Goal: Information Seeking & Learning: Learn about a topic

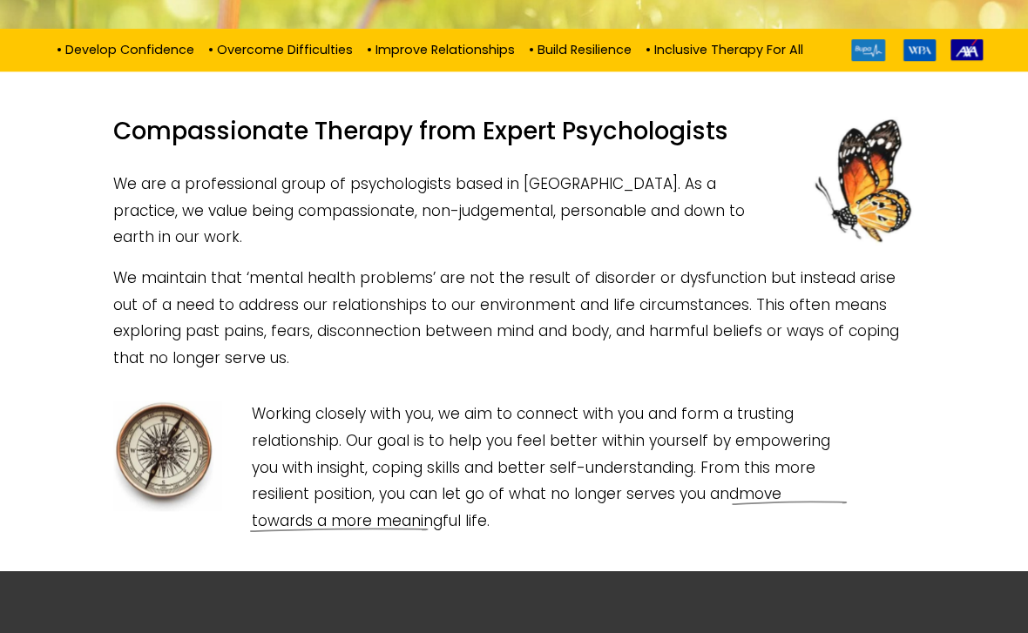
scroll to position [371, 0]
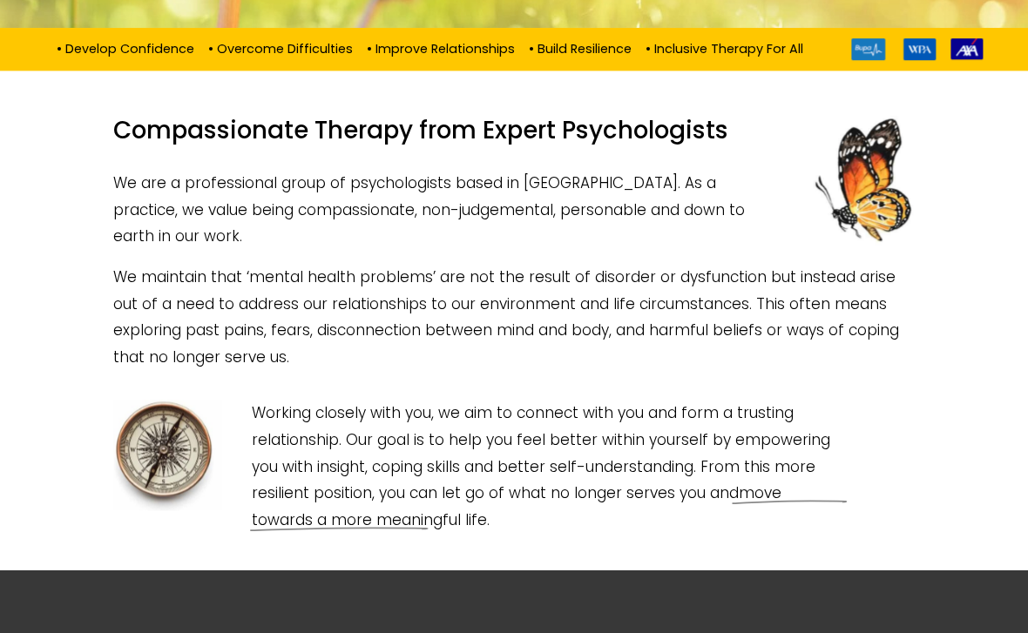
click at [580, 57] on p "• Develop Confidence • Overcome Difficulties • Improve Relationships • Build Re…" at bounding box center [433, 47] width 776 height 19
click at [732, 57] on p "• Develop Confidence • Overcome Difficulties • Improve Relationships • Build Re…" at bounding box center [433, 47] width 776 height 19
click at [733, 71] on div "• Develop Confidence • Overcome Difficulties • Improve Relationships • Build Re…" at bounding box center [514, 49] width 1028 height 43
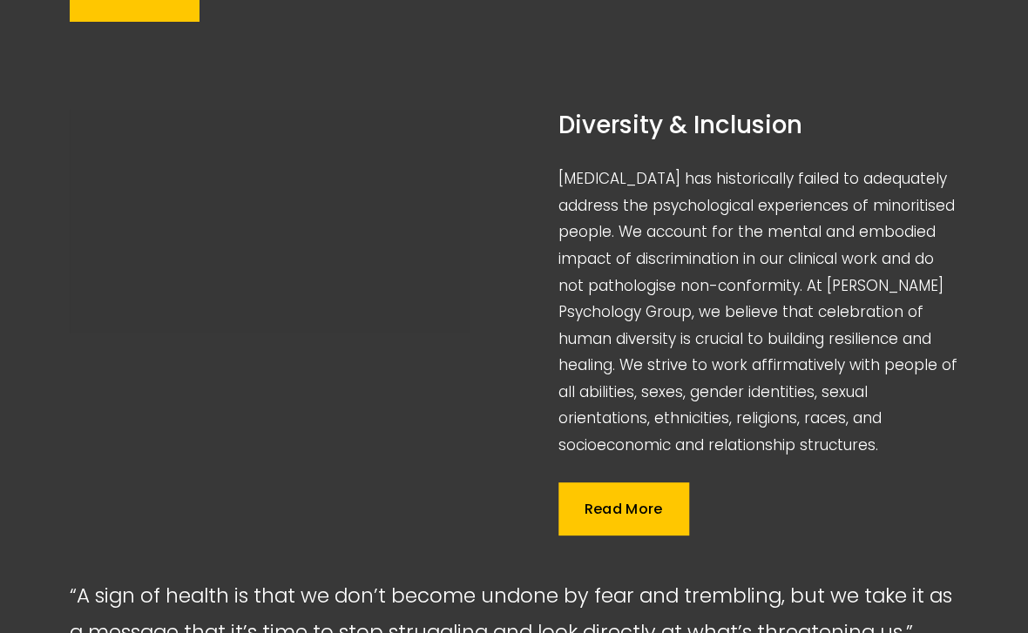
scroll to position [1879, 0]
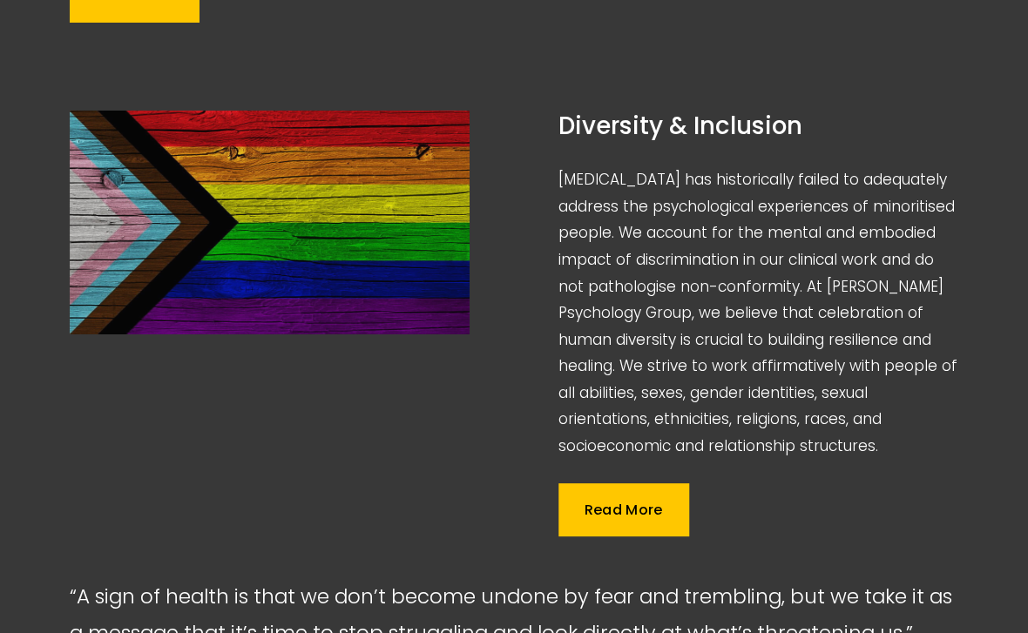
click at [313, 579] on blockquote "“ A sign of health is that we don’t become undone by fear and trembling, but we…" at bounding box center [514, 615] width 888 height 72
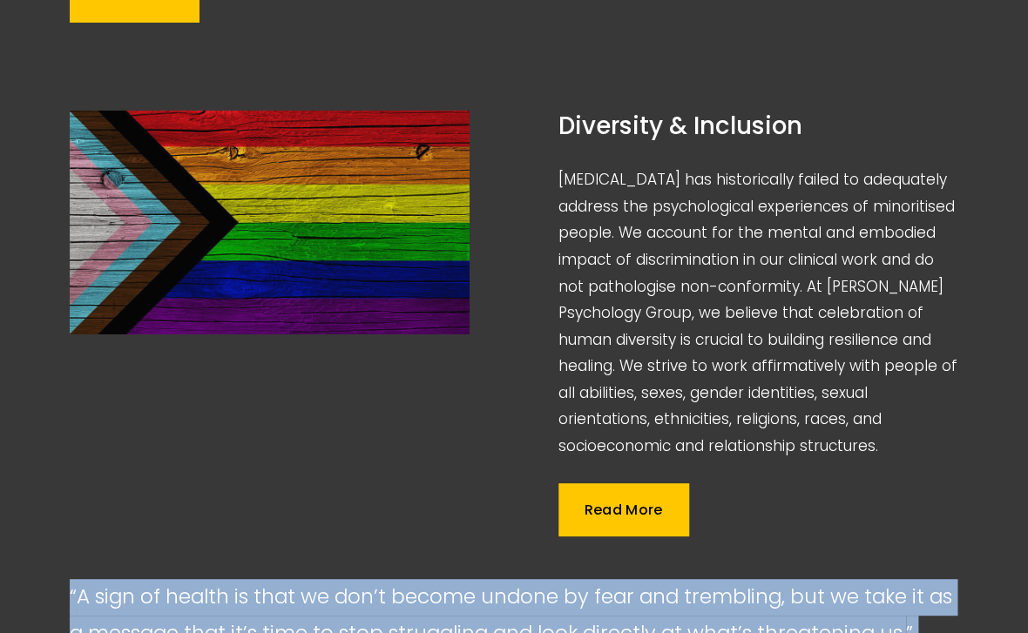
click at [313, 579] on blockquote "“ A sign of health is that we don’t become undone by fear and trembling, but we…" at bounding box center [514, 615] width 888 height 72
click at [314, 579] on blockquote "“ A sign of health is that we don’t become undone by fear and trembling, but we…" at bounding box center [514, 615] width 888 height 72
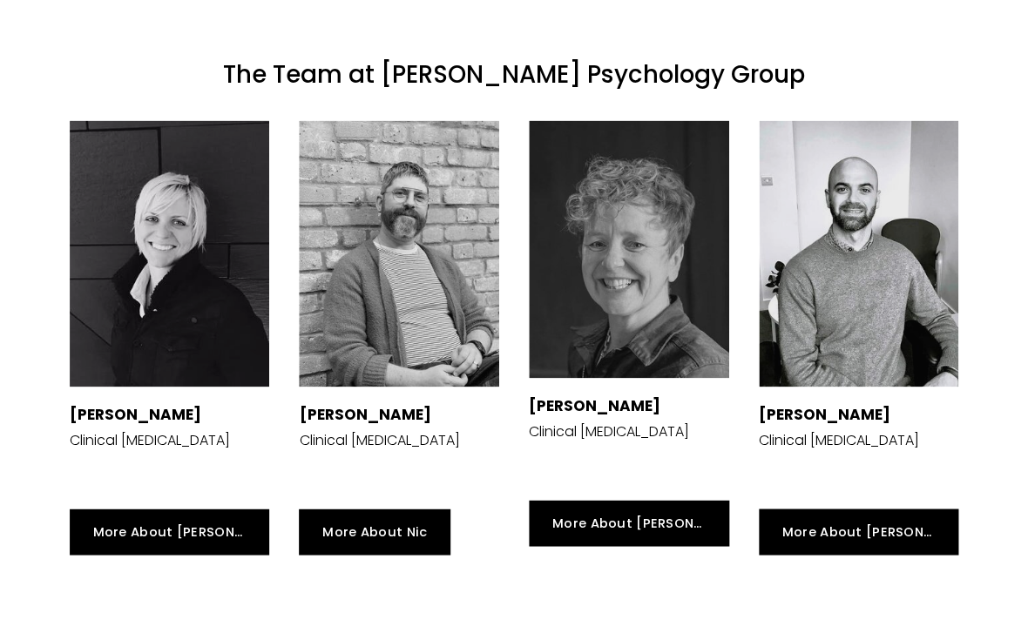
scroll to position [2684, 0]
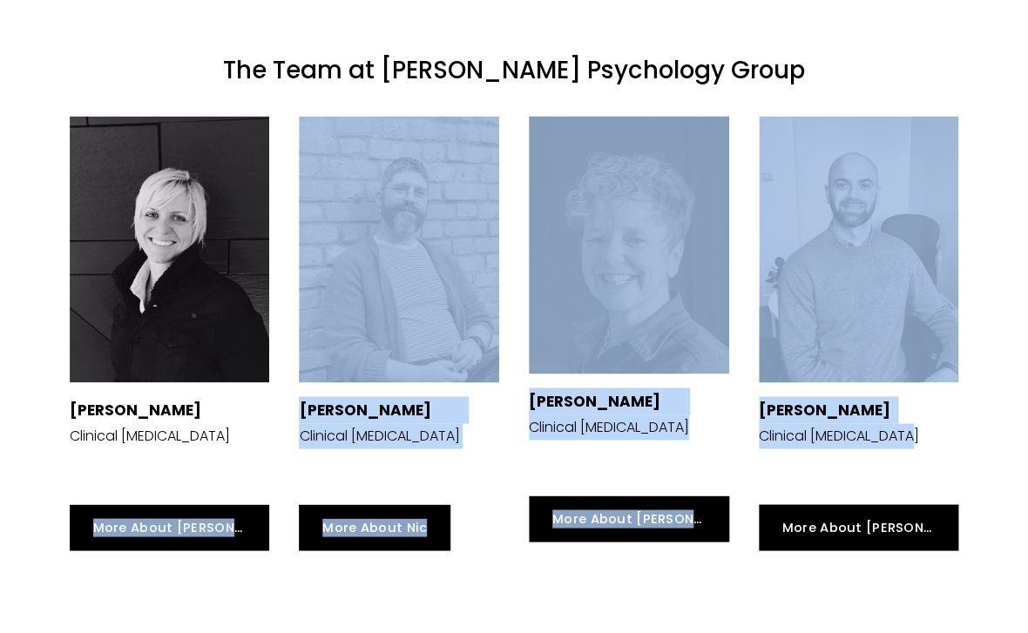
drag, startPoint x: 267, startPoint y: 414, endPoint x: 939, endPoint y: 386, distance: 672.0
click at [939, 386] on div "[PERSON_NAME] Clinical [MEDICAL_DATA] More About Siri [PERSON_NAME] Clinical [M…" at bounding box center [514, 333] width 918 height 464
click at [939, 396] on div "[PERSON_NAME] Clinical [MEDICAL_DATA]" at bounding box center [859, 435] width 200 height 78
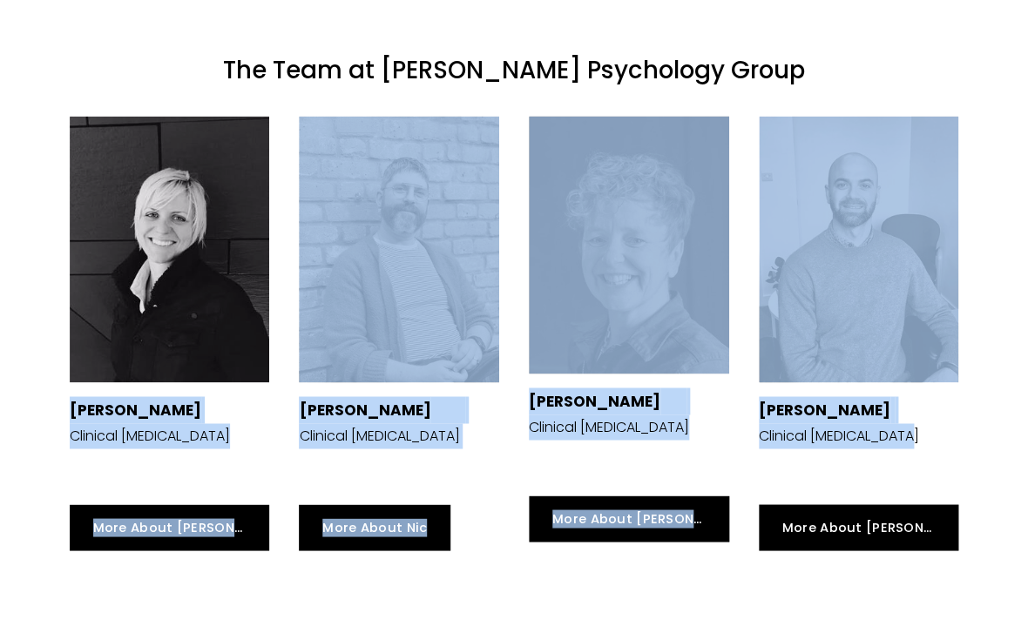
drag, startPoint x: 939, startPoint y: 386, endPoint x: 88, endPoint y: 111, distance: 894.0
click at [88, 111] on div "[PERSON_NAME] Clinical [MEDICAL_DATA] More About Siri [PERSON_NAME] Clinical [M…" at bounding box center [514, 333] width 918 height 464
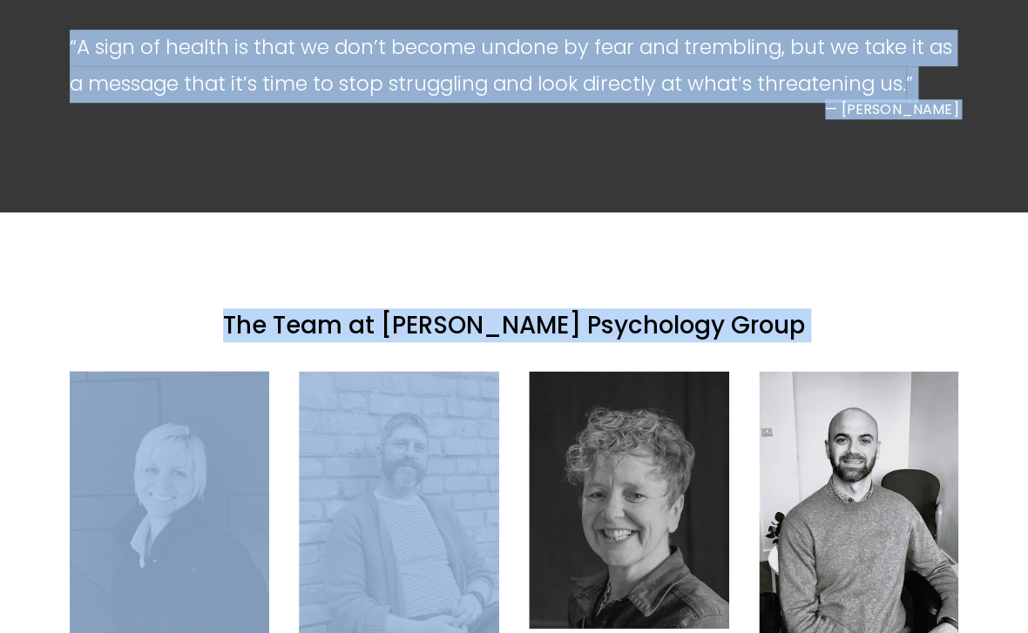
scroll to position [2328, 0]
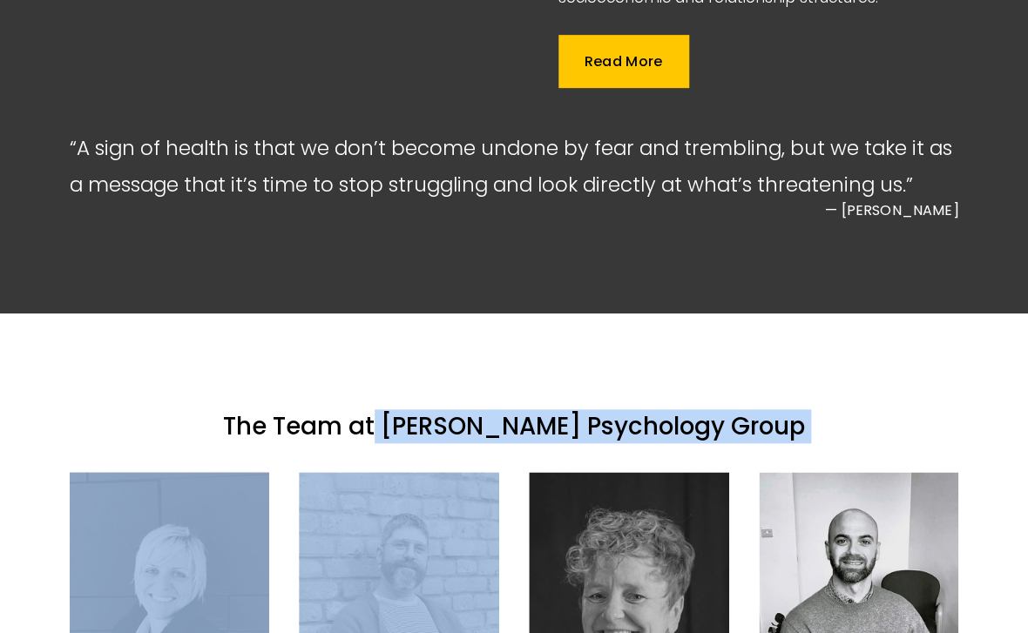
drag, startPoint x: 48, startPoint y: 107, endPoint x: 422, endPoint y: 362, distance: 453.1
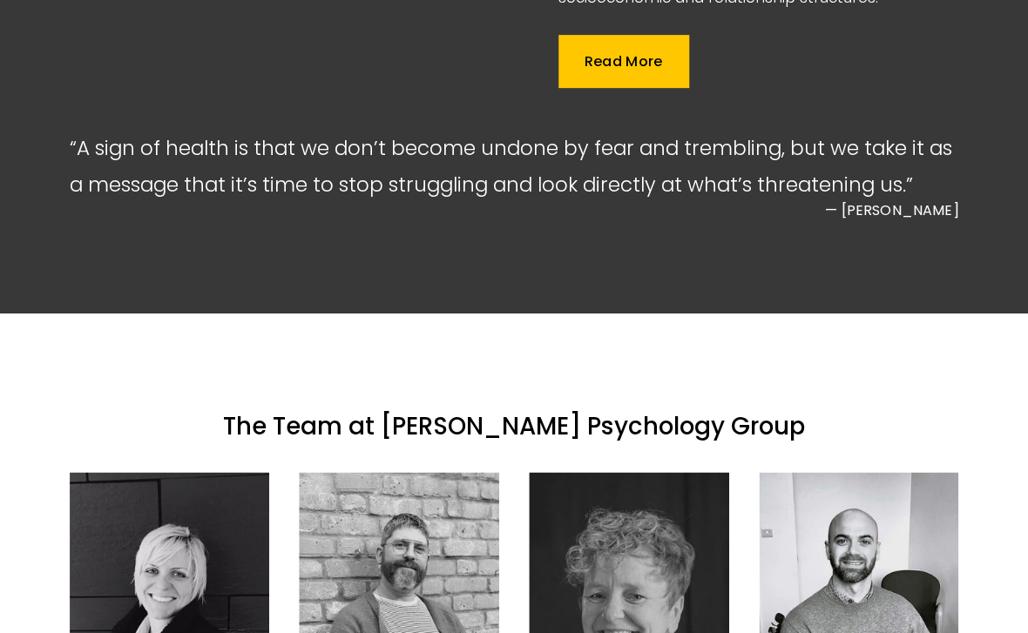
click at [422, 411] on h2 "The Team at [PERSON_NAME] Psychology Group" at bounding box center [514, 426] width 888 height 31
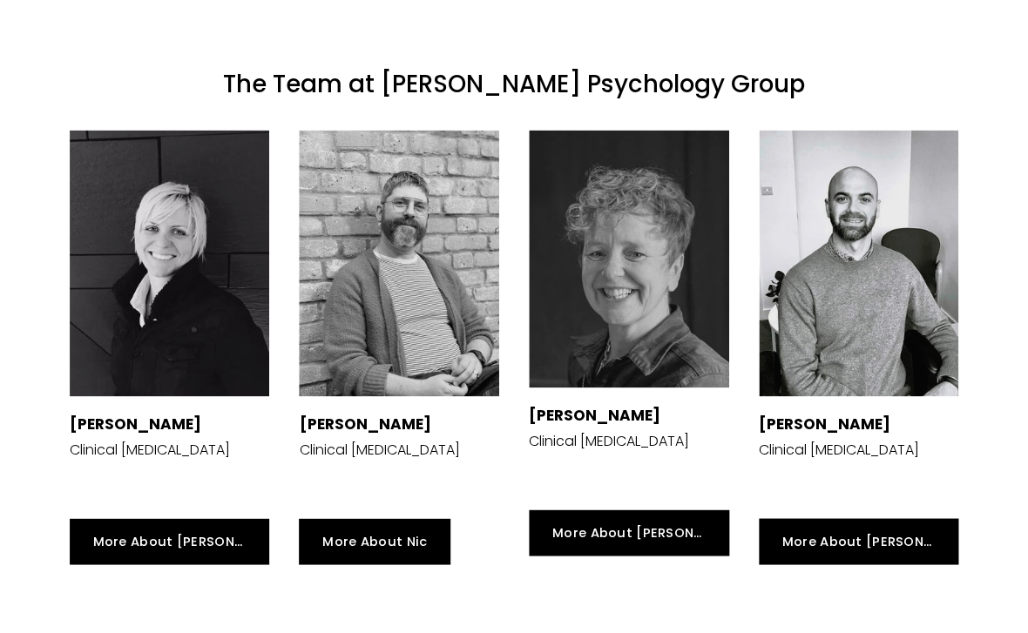
scroll to position [2654, 0]
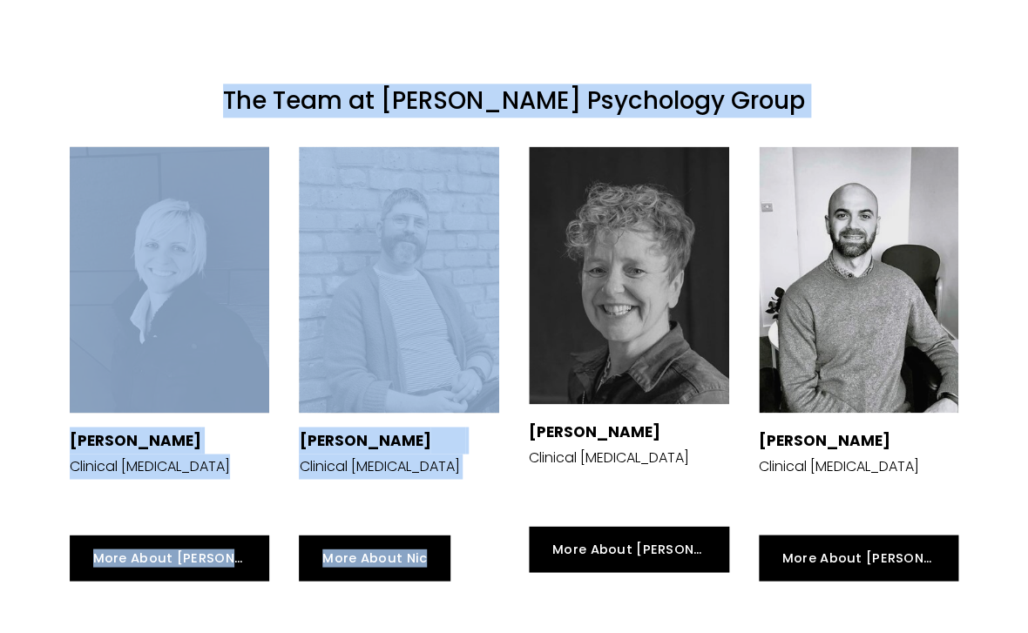
drag, startPoint x: 258, startPoint y: 38, endPoint x: 1043, endPoint y: 179, distance: 798.1
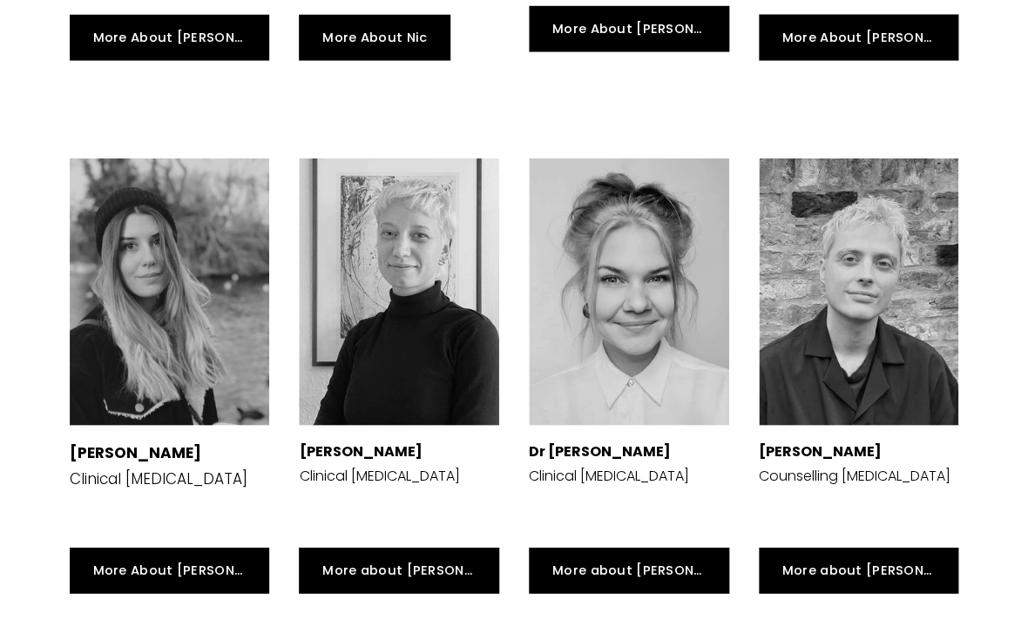
scroll to position [3182, 0]
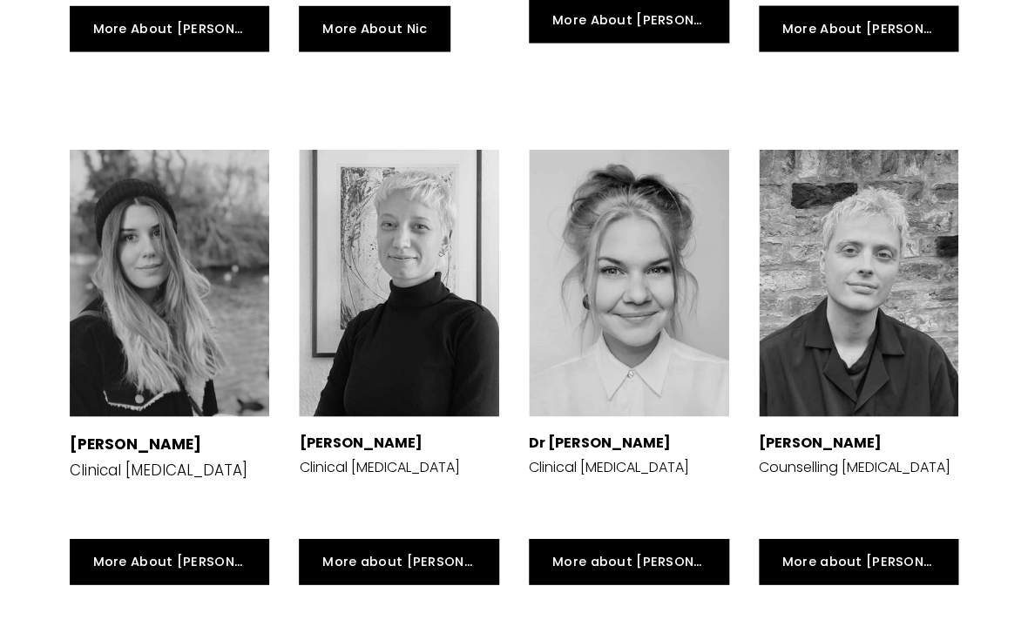
drag, startPoint x: 957, startPoint y: 39, endPoint x: 1010, endPoint y: 468, distance: 431.7
click at [1010, 468] on div "The Team at [PERSON_NAME] Psychology Group [PERSON_NAME] Clinical [MEDICAL_DATA…" at bounding box center [514, 597] width 1028 height 2276
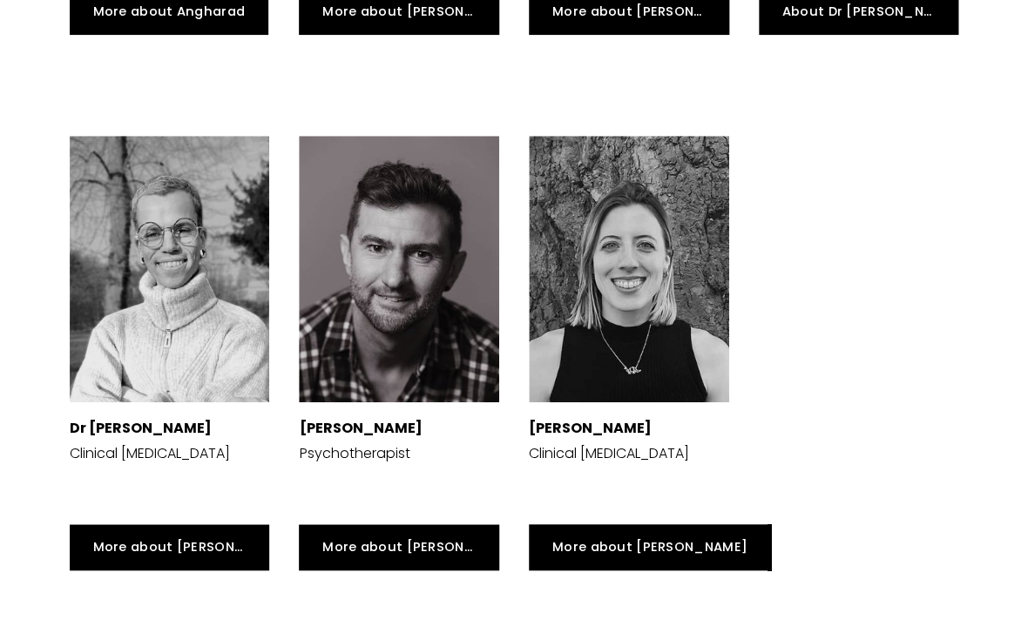
scroll to position [4261, 0]
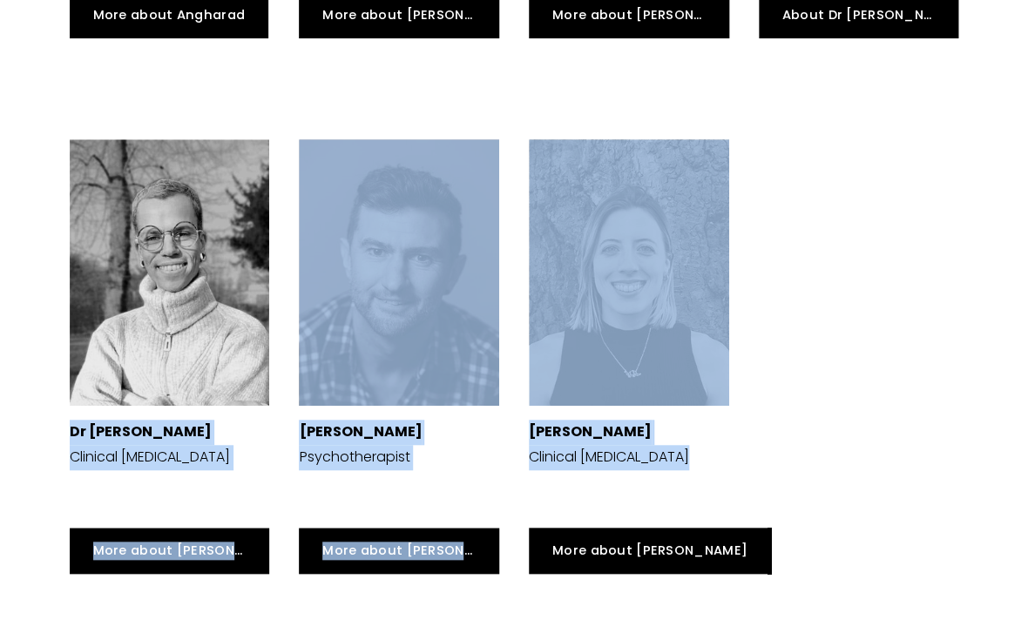
drag, startPoint x: 775, startPoint y: 290, endPoint x: 224, endPoint y: 149, distance: 569.0
click at [224, 149] on div "Dr [PERSON_NAME] Clinical [MEDICAL_DATA] More about [PERSON_NAME] [PERSON_NAME]…" at bounding box center [514, 357] width 918 height 464
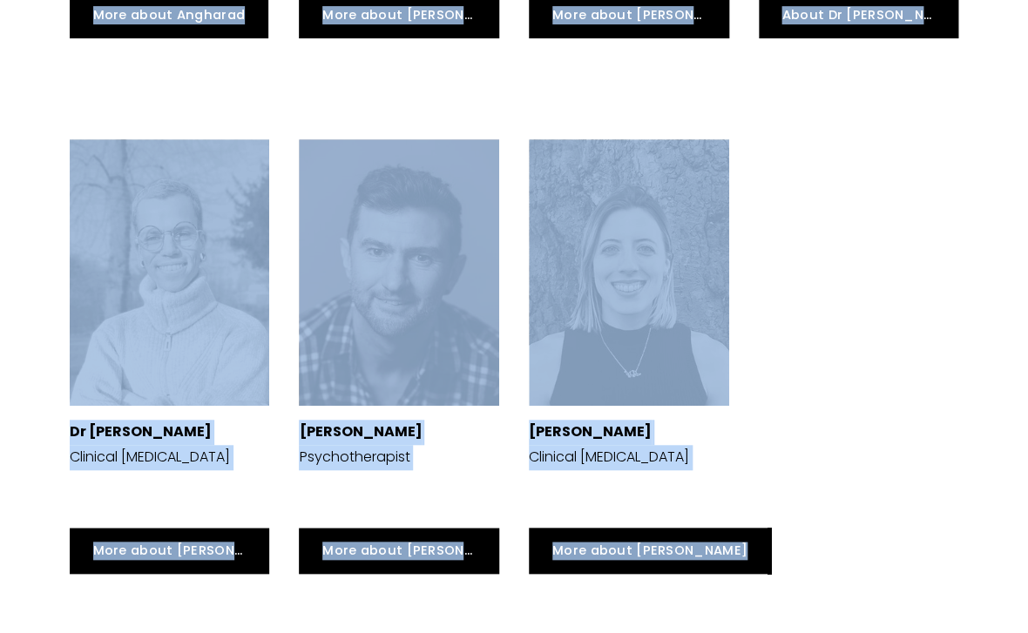
drag, startPoint x: 37, startPoint y: 185, endPoint x: 725, endPoint y: 536, distance: 771.6
click at [752, 528] on div "More about [PERSON_NAME]" at bounding box center [743, 551] width 429 height 46
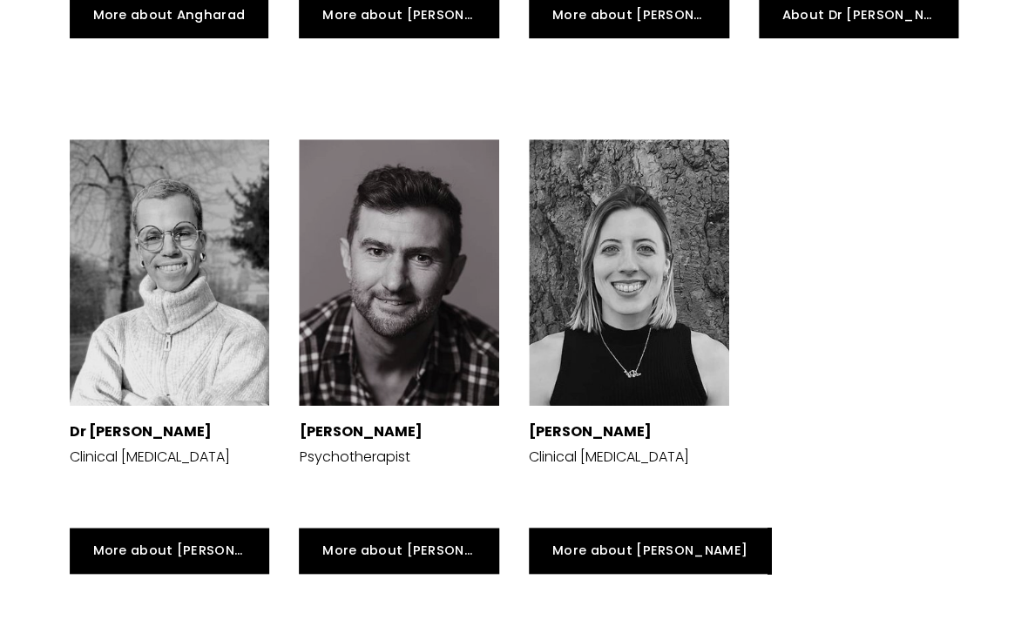
drag, startPoint x: 748, startPoint y: 496, endPoint x: 145, endPoint y: 231, distance: 658.6
click at [145, 231] on div "Dr [PERSON_NAME] Clinical [MEDICAL_DATA] More about [PERSON_NAME] [PERSON_NAME]…" at bounding box center [514, 357] width 918 height 464
click at [63, 234] on div "Dr [PERSON_NAME] Clinical [MEDICAL_DATA]" at bounding box center [170, 319] width 230 height 388
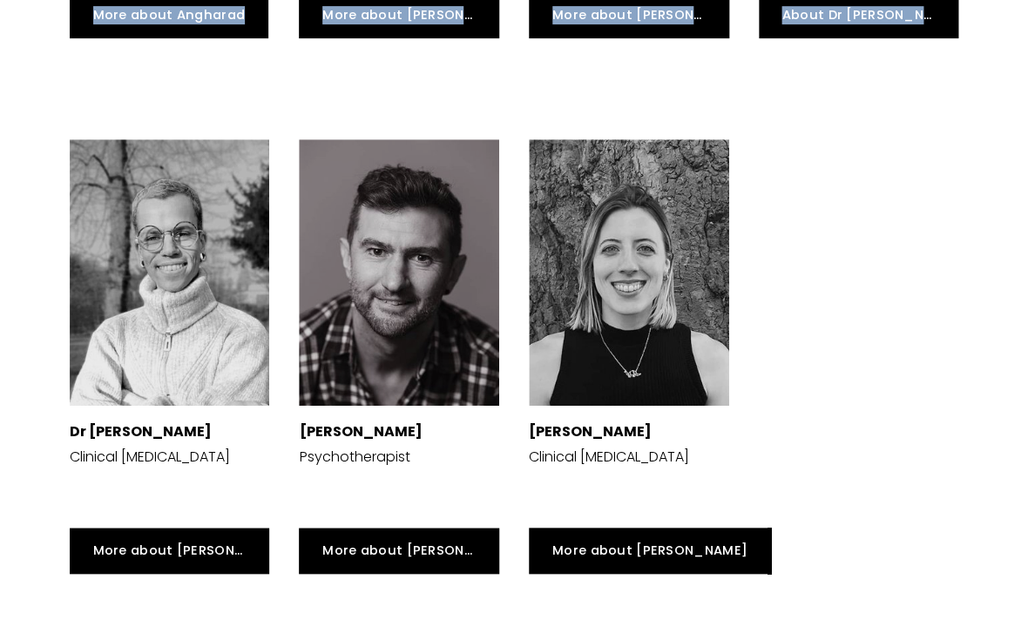
drag, startPoint x: 53, startPoint y: 232, endPoint x: 61, endPoint y: 199, distance: 33.2
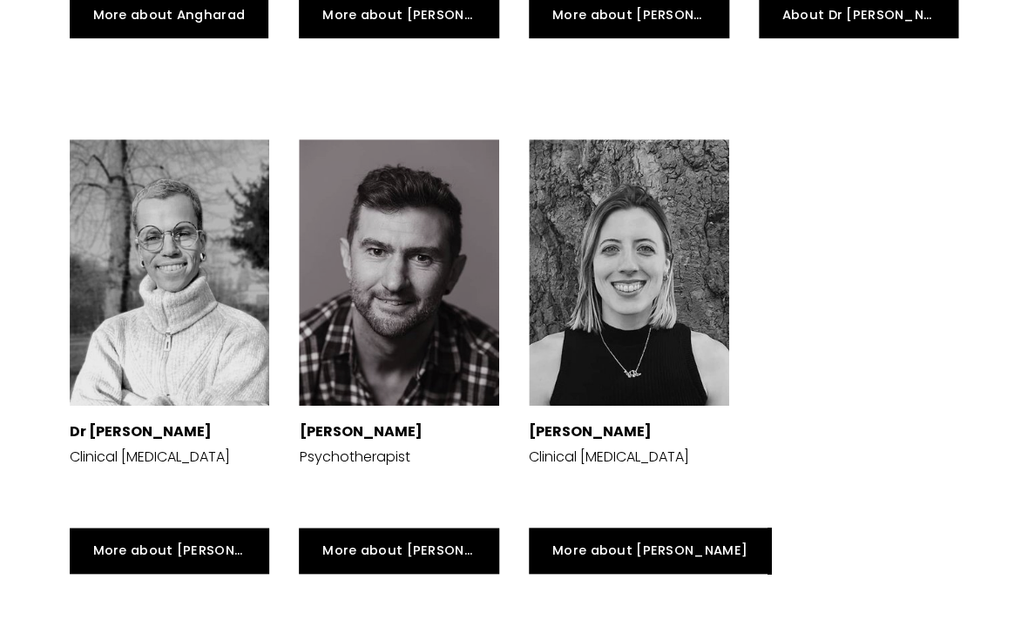
click at [61, 199] on div "Dr [PERSON_NAME] Clinical [MEDICAL_DATA]" at bounding box center [170, 319] width 230 height 388
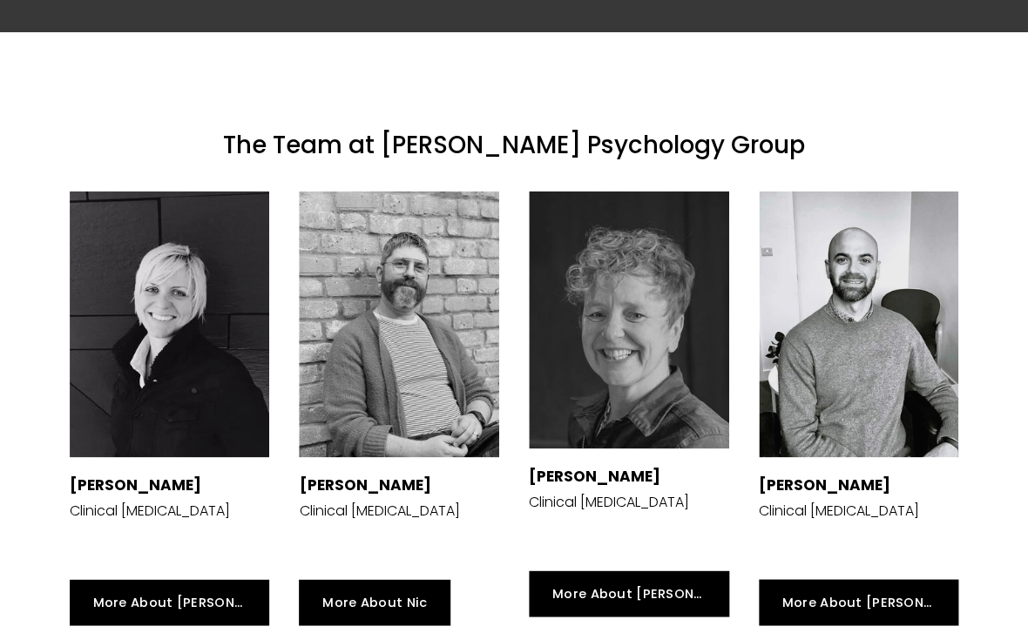
scroll to position [2640, 0]
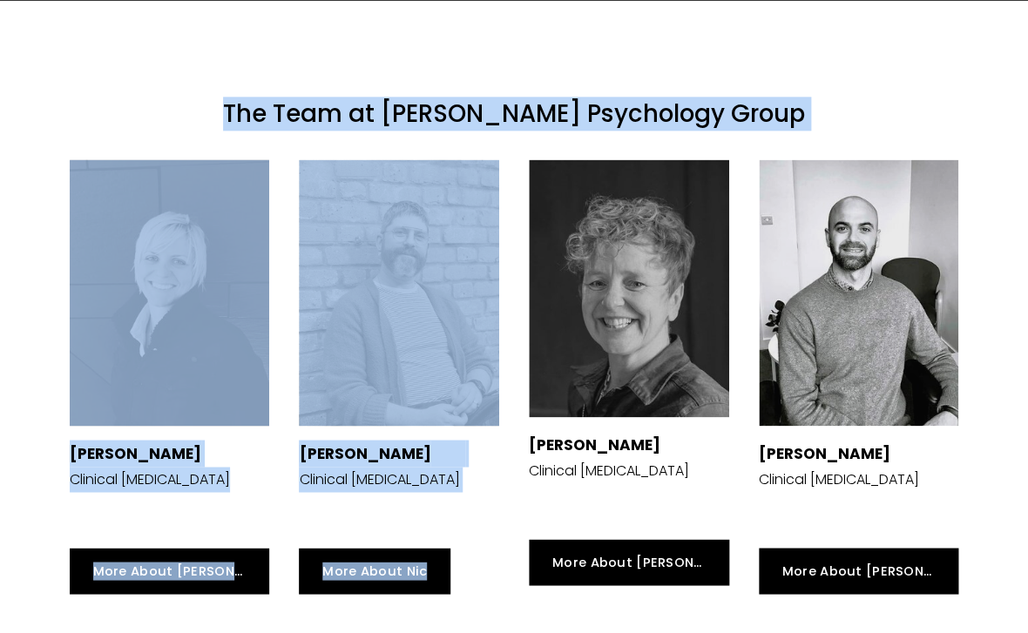
drag, startPoint x: 271, startPoint y: 51, endPoint x: 1008, endPoint y: 373, distance: 804.6
drag, startPoint x: 1008, startPoint y: 373, endPoint x: 226, endPoint y: 16, distance: 859.7
click at [241, 84] on div "The Team at [PERSON_NAME] Psychology Group" at bounding box center [514, 114] width 918 height 61
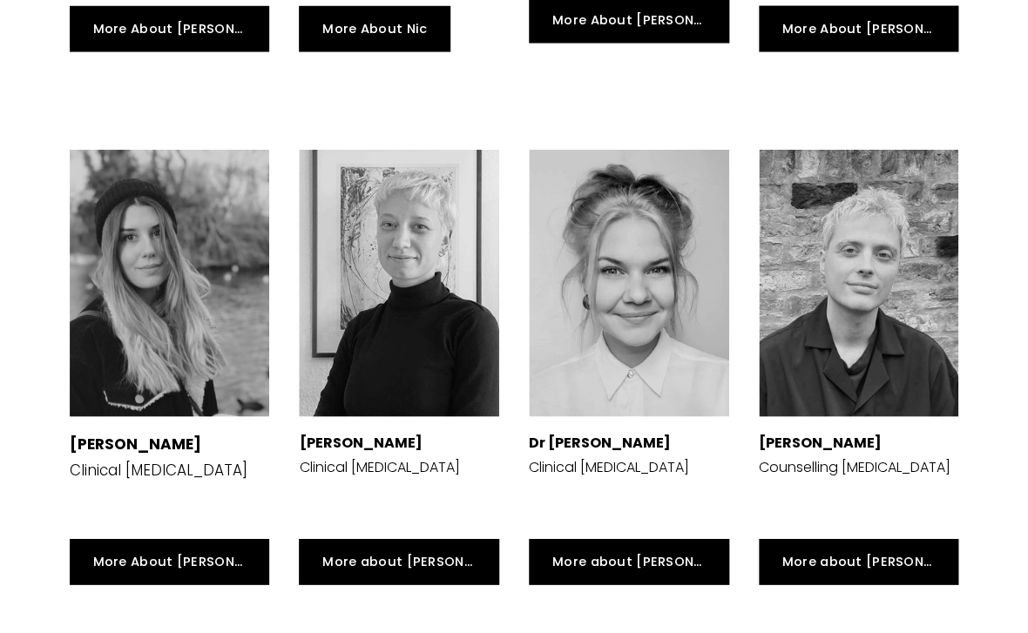
scroll to position [3185, 0]
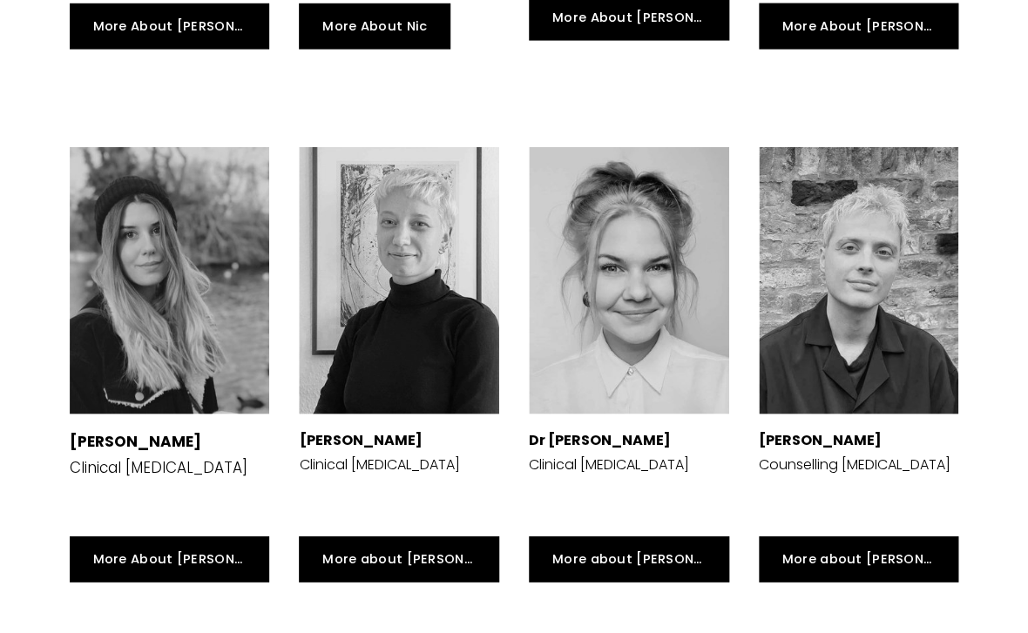
drag, startPoint x: 41, startPoint y: 219, endPoint x: 61, endPoint y: 206, distance: 23.9
click at [61, 206] on div "The Team at [PERSON_NAME] Psychology Group [PERSON_NAME] Clinical [MEDICAL_DATA…" at bounding box center [514, 595] width 1028 height 2276
click at [61, 206] on div "[PERSON_NAME] Clinical [MEDICAL_DATA]" at bounding box center [170, 326] width 230 height 388
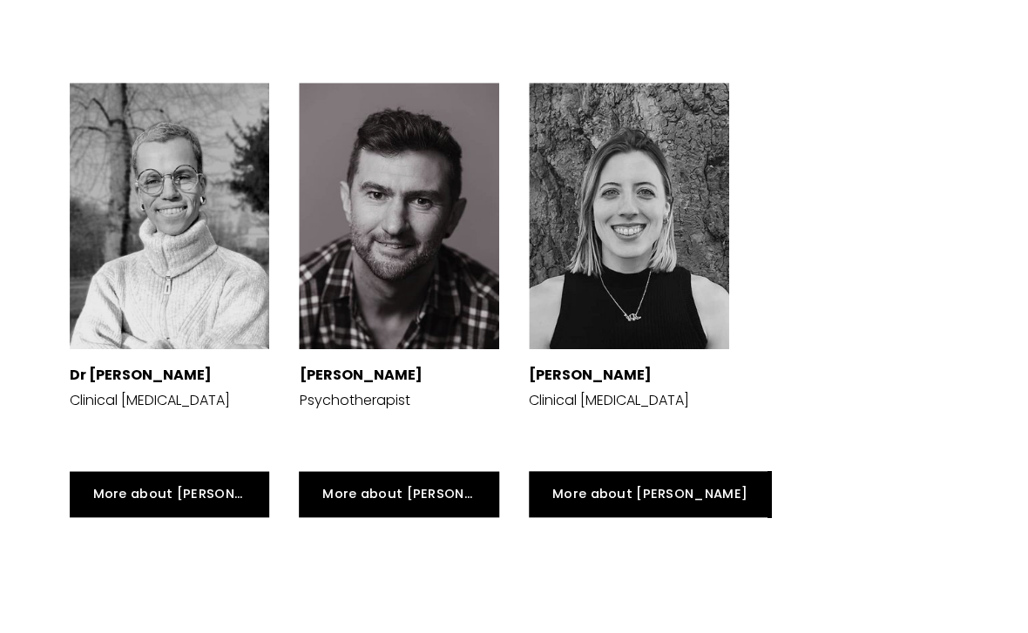
scroll to position [4245, 0]
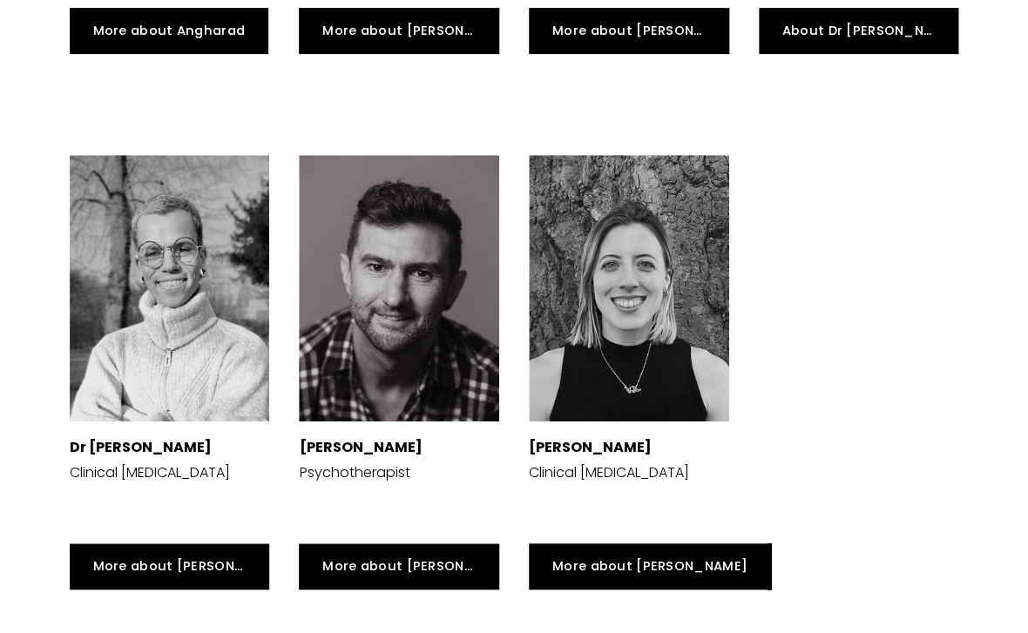
drag, startPoint x: 735, startPoint y: 511, endPoint x: 63, endPoint y: 207, distance: 737.8
click at [64, 207] on div "Dr [PERSON_NAME] Clinical [MEDICAL_DATA] More about [PERSON_NAME] [PERSON_NAME]…" at bounding box center [514, 372] width 918 height 464
click at [63, 207] on div "Dr [PERSON_NAME] Clinical [MEDICAL_DATA]" at bounding box center [170, 334] width 230 height 388
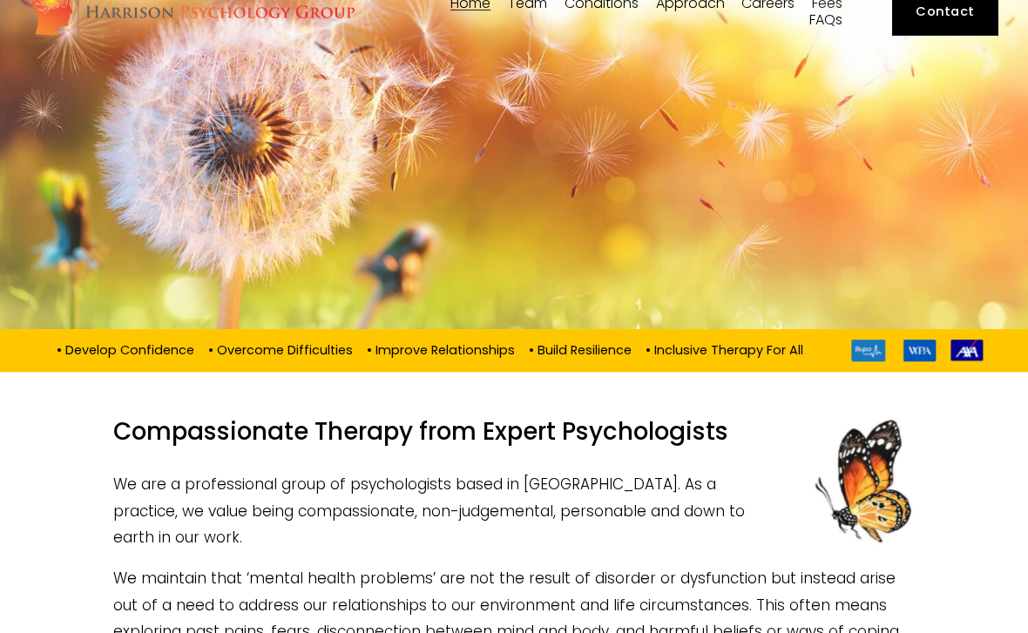
scroll to position [0, 0]
